Goal: Information Seeking & Learning: Learn about a topic

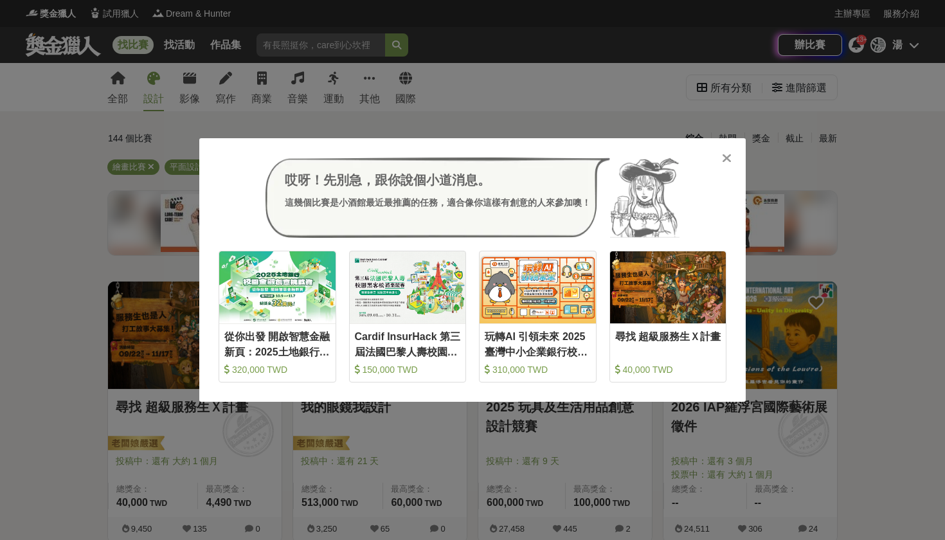
click at [724, 157] on icon at bounding box center [727, 158] width 10 height 13
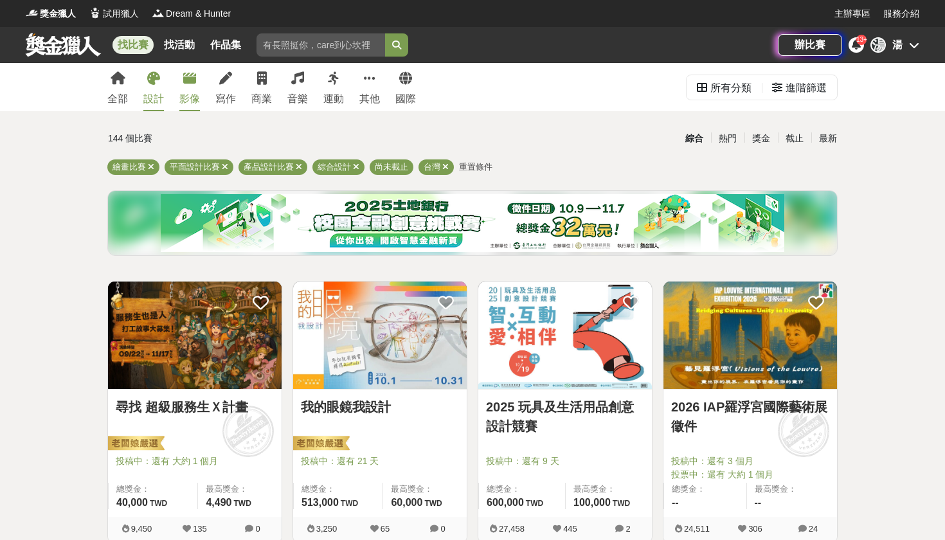
click at [199, 81] on link "影像" at bounding box center [189, 87] width 21 height 48
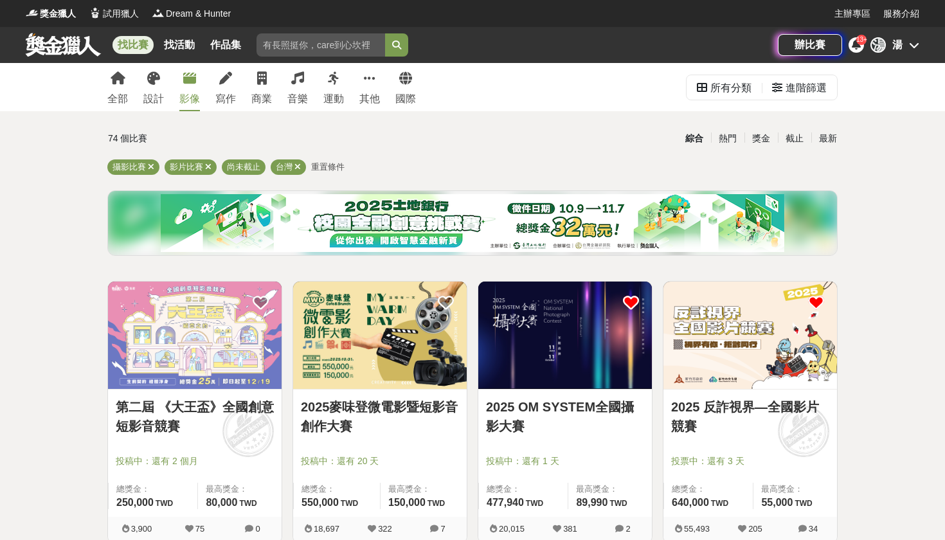
click at [198, 336] on img at bounding box center [195, 335] width 174 height 107
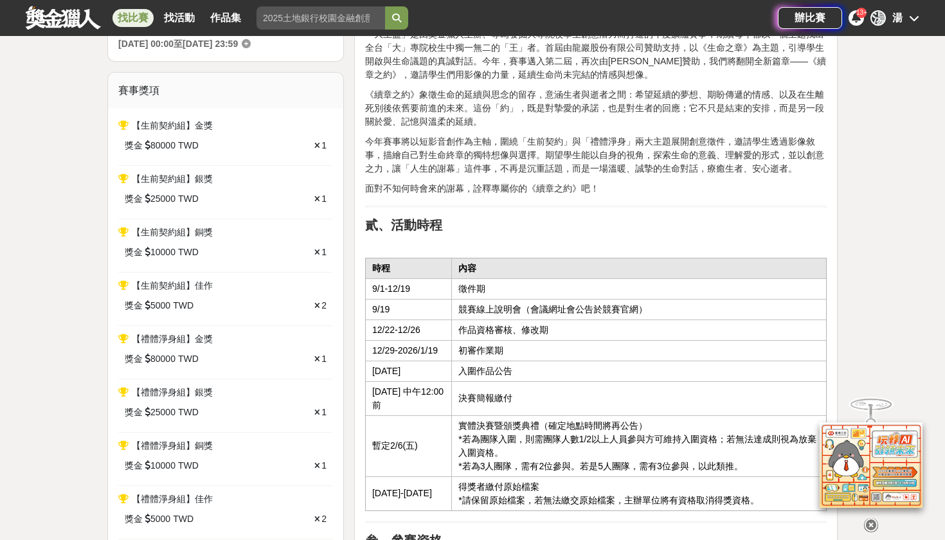
scroll to position [483, 0]
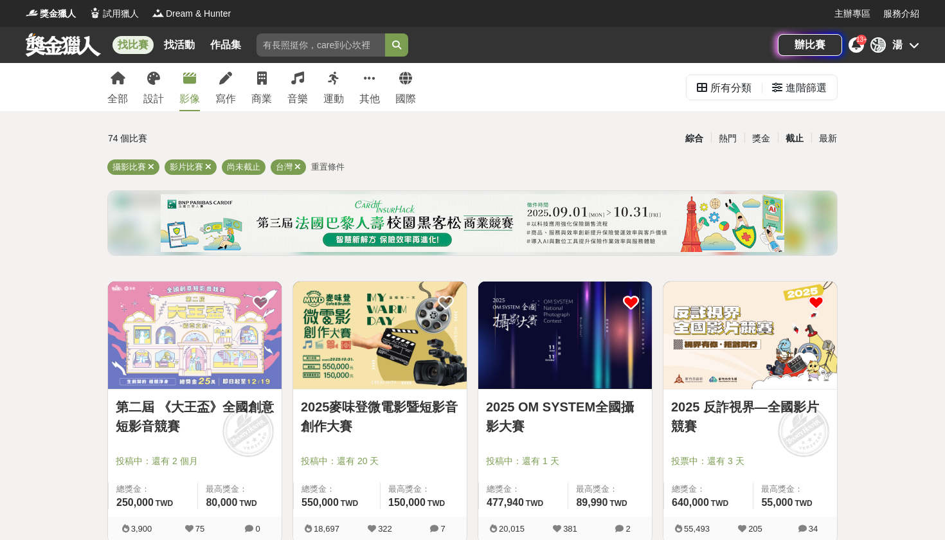
click at [796, 137] on div "截止" at bounding box center [794, 138] width 33 height 22
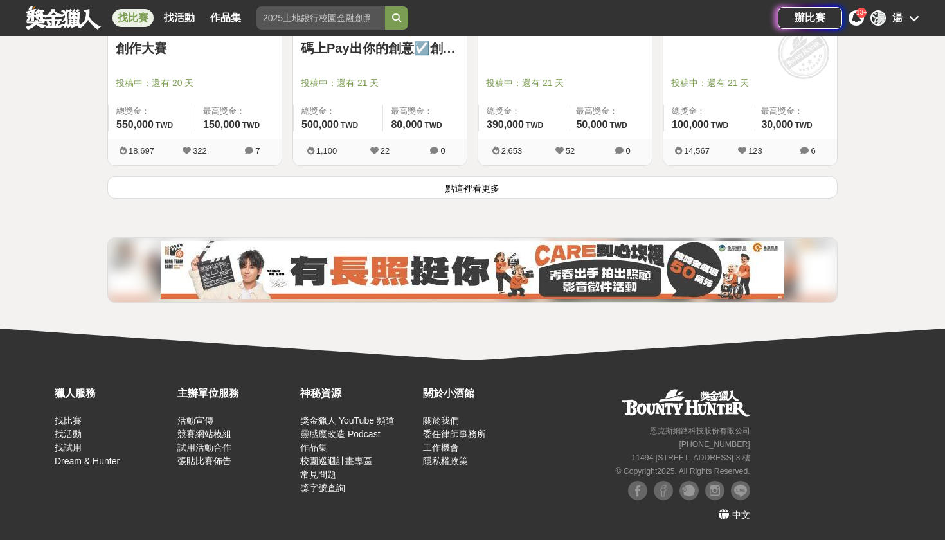
scroll to position [1744, 0]
click at [714, 191] on button "點這裡看更多" at bounding box center [472, 187] width 730 height 22
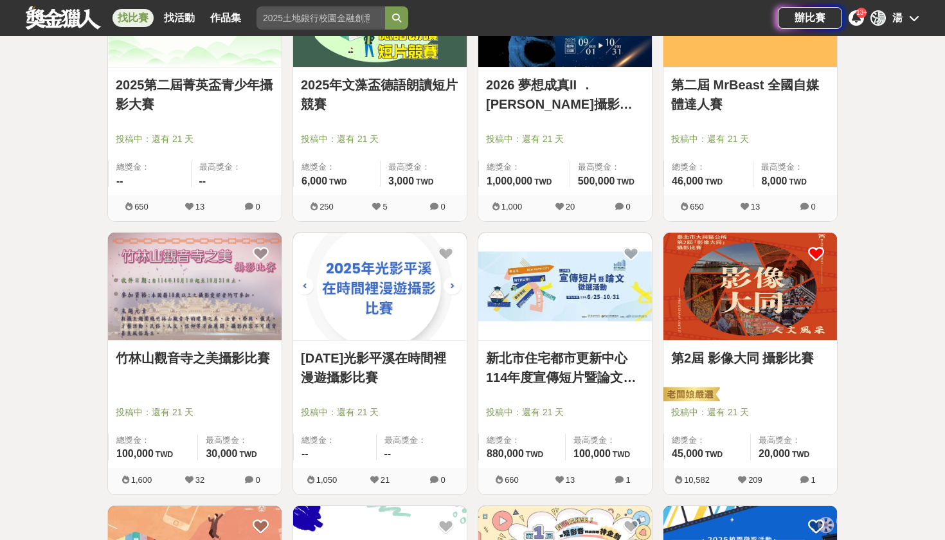
scroll to position [2234, 0]
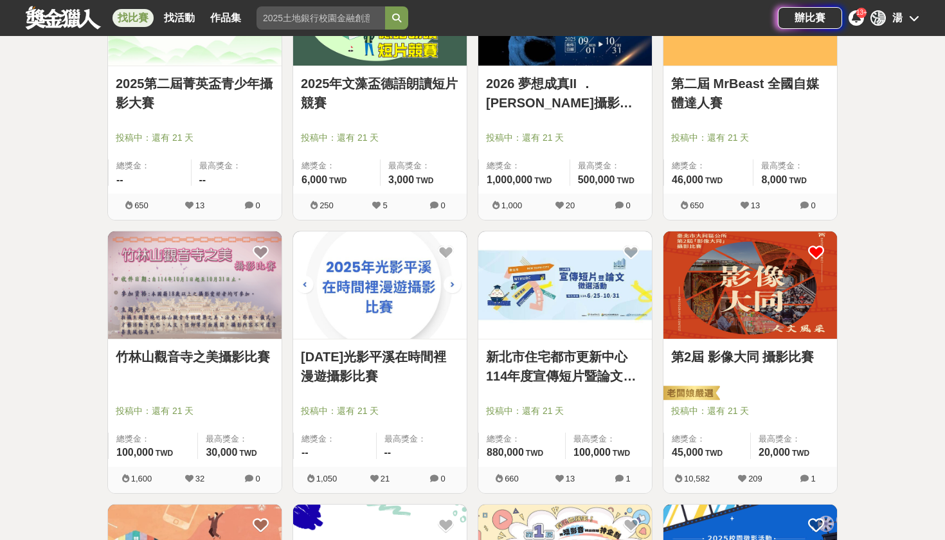
click at [538, 366] on link "新北市住宅都市更新中心 114年度宣傳短片暨論文徵選活動" at bounding box center [565, 366] width 158 height 39
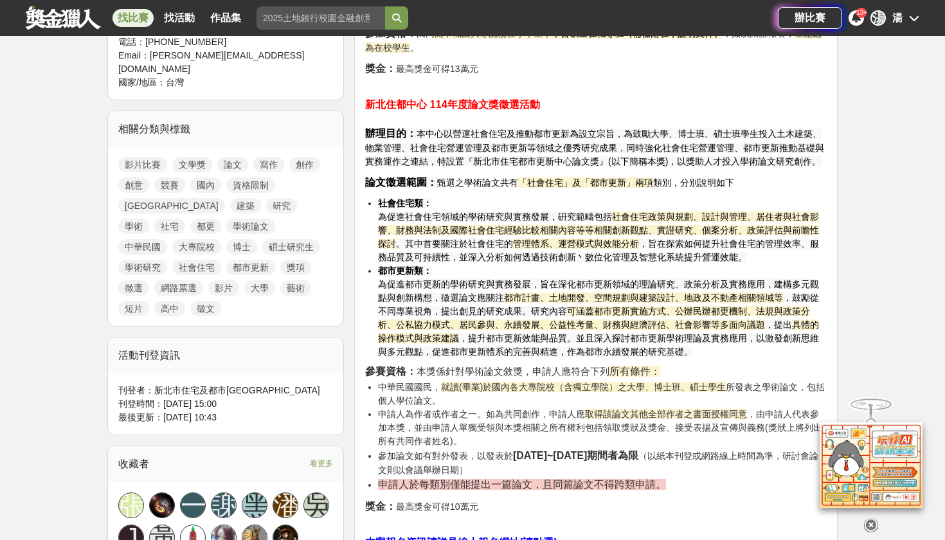
scroll to position [525, 0]
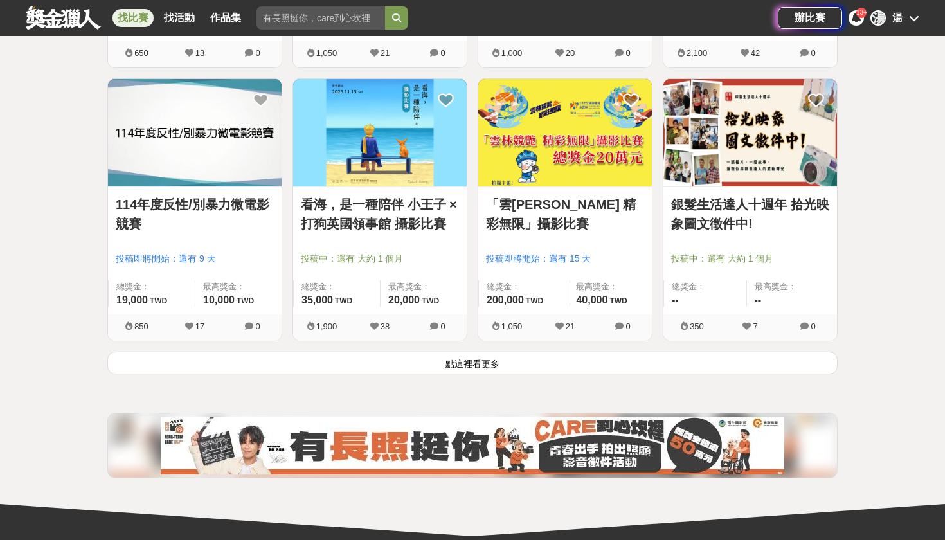
scroll to position [3206, 0]
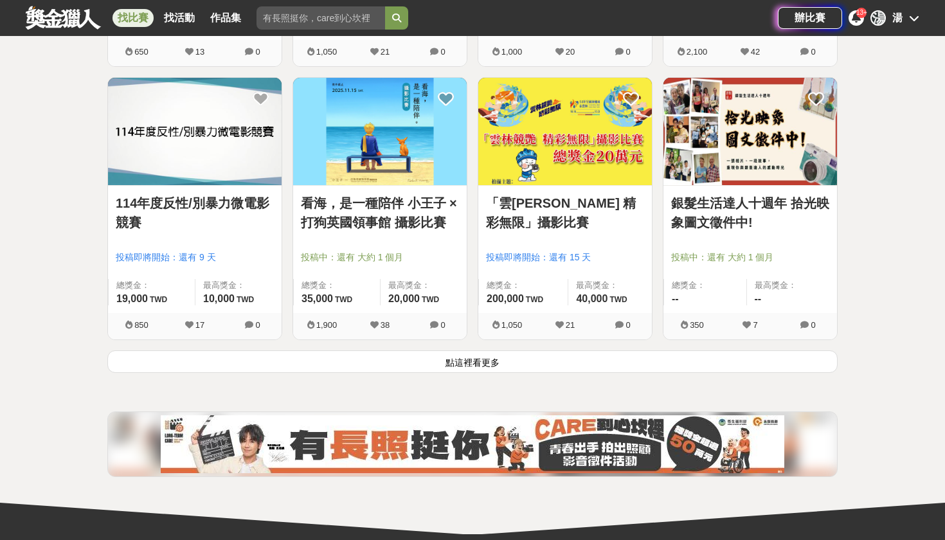
click at [501, 368] on button "點這裡看更多" at bounding box center [472, 361] width 730 height 22
